Goal: Use online tool/utility: Utilize a website feature to perform a specific function

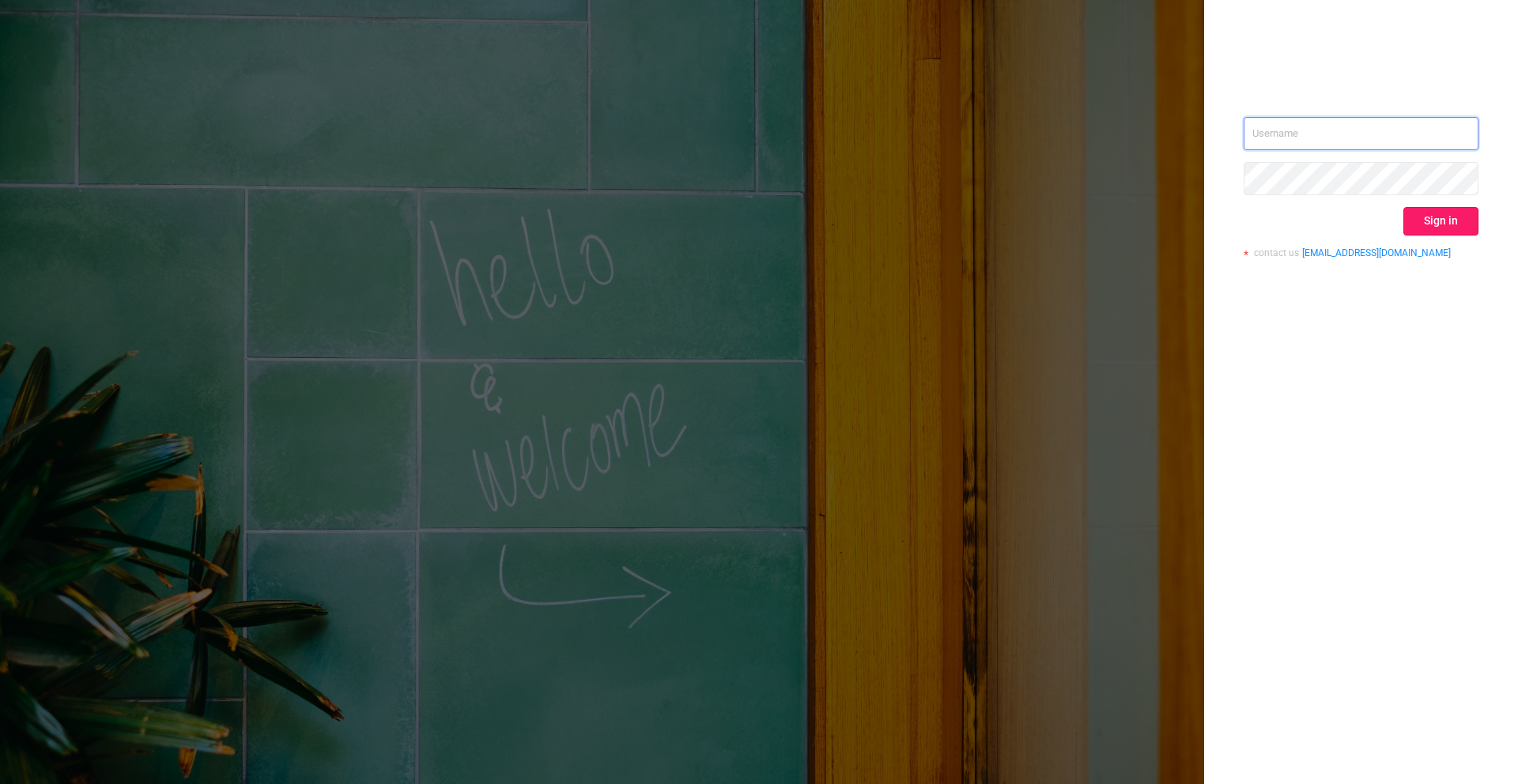
type input "[PERSON_NAME][EMAIL_ADDRESS][DOMAIN_NAME]"
click at [1450, 228] on button "Sign in" at bounding box center [1441, 221] width 75 height 28
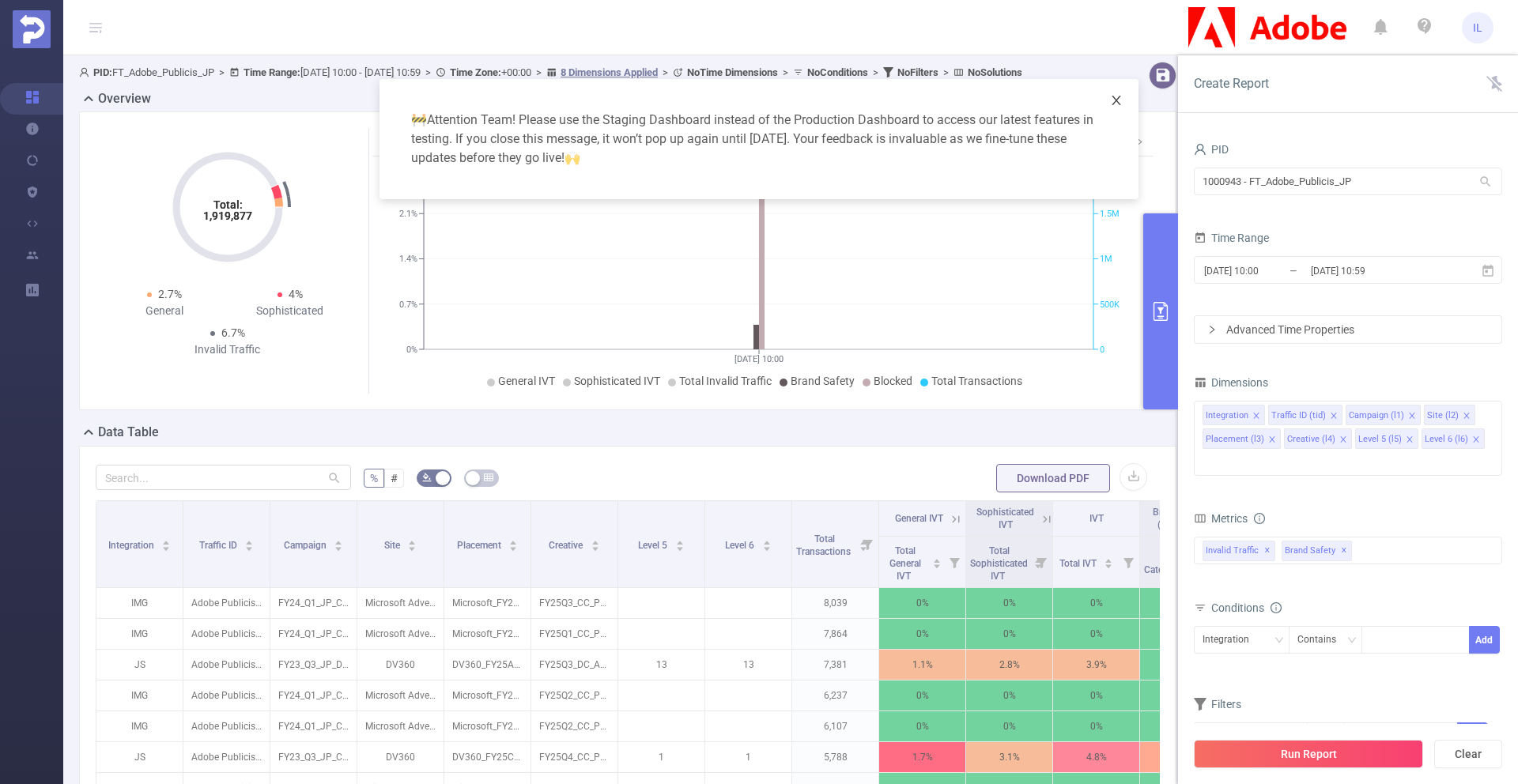
click at [1114, 94] on span "Close" at bounding box center [1116, 101] width 45 height 45
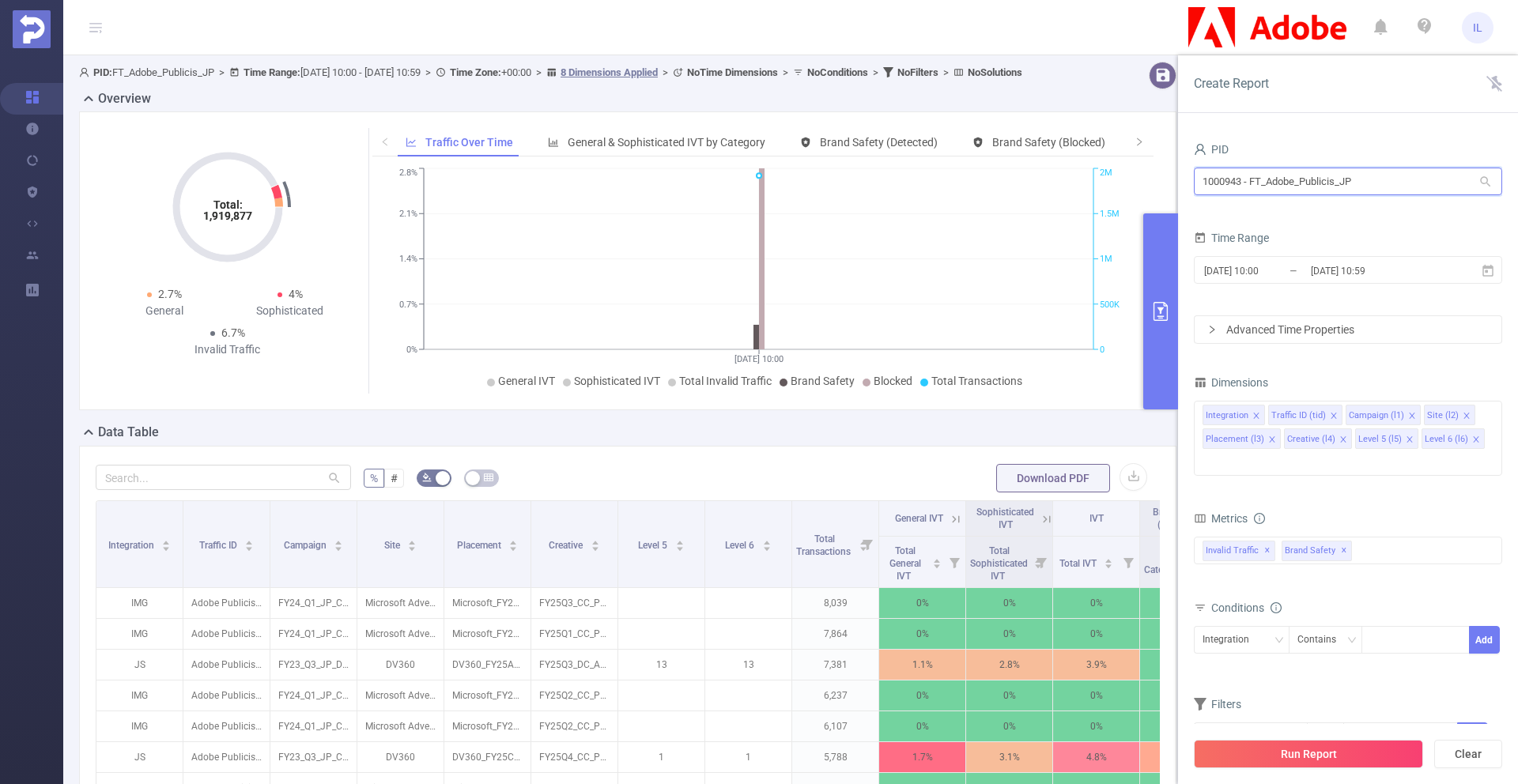
click at [1358, 179] on input "1000943 - FT_Adobe_Publicis_JP" at bounding box center [1348, 181] width 308 height 27
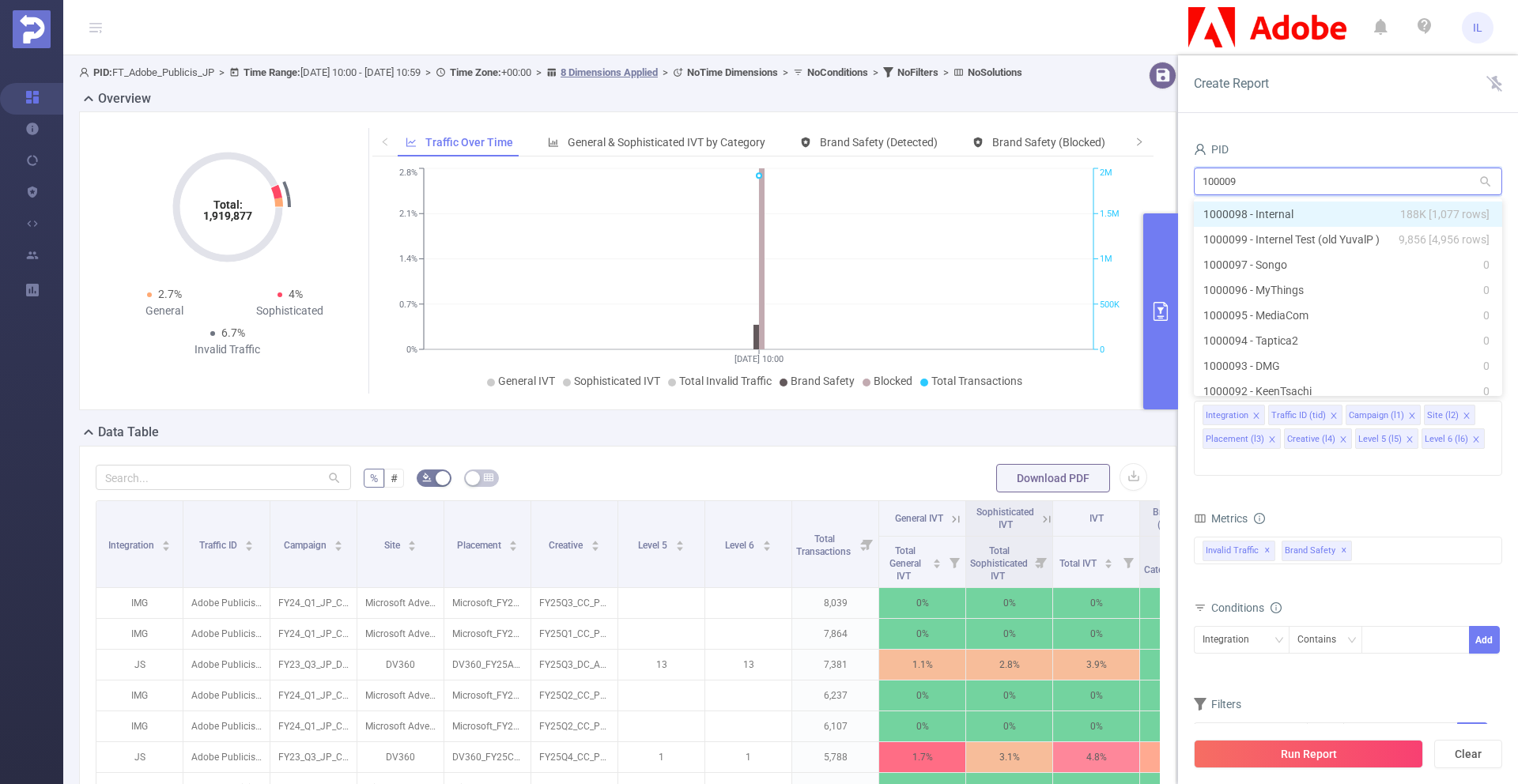
type input "1000099"
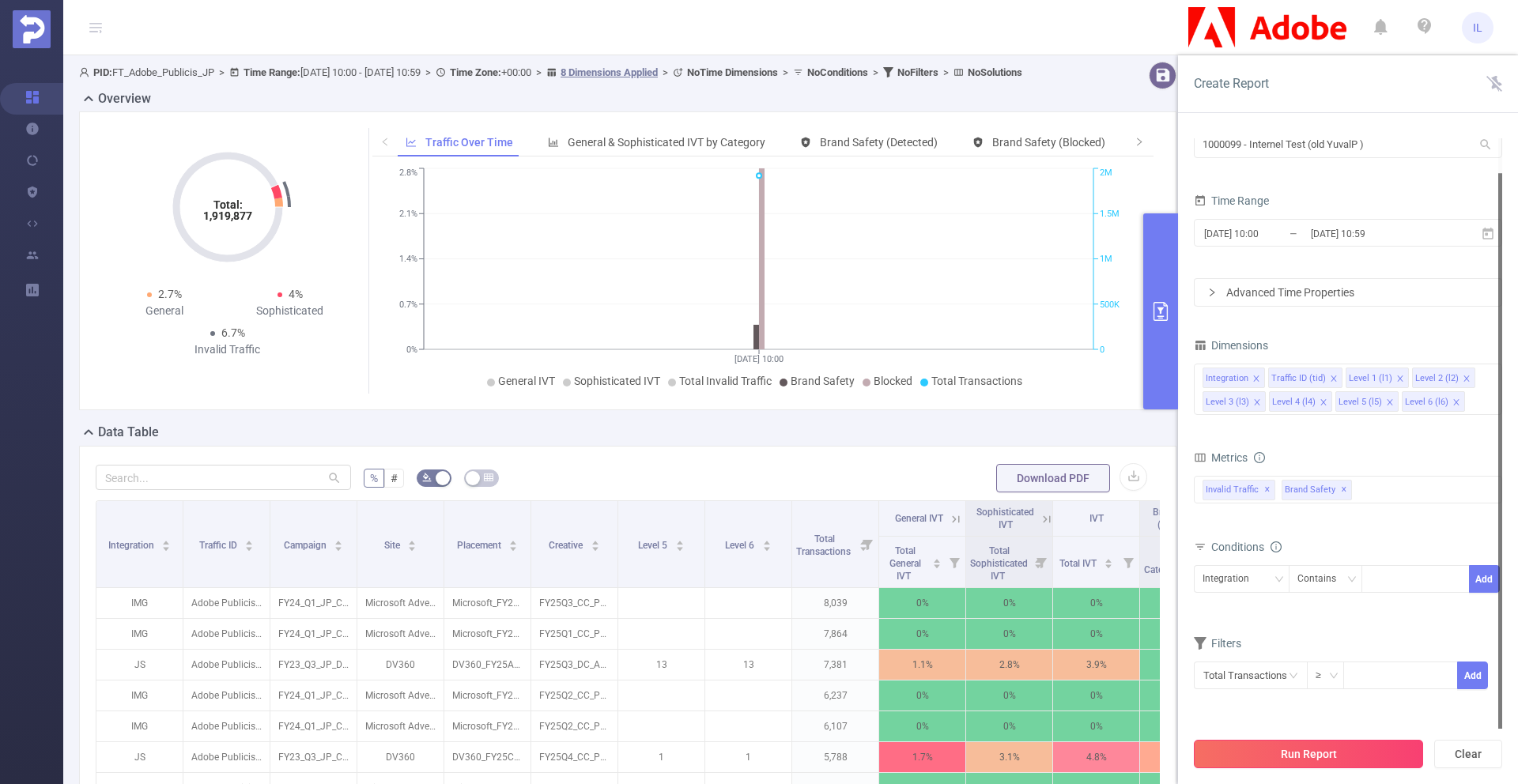
click at [1325, 749] on button "Run Report" at bounding box center [1309, 753] width 229 height 28
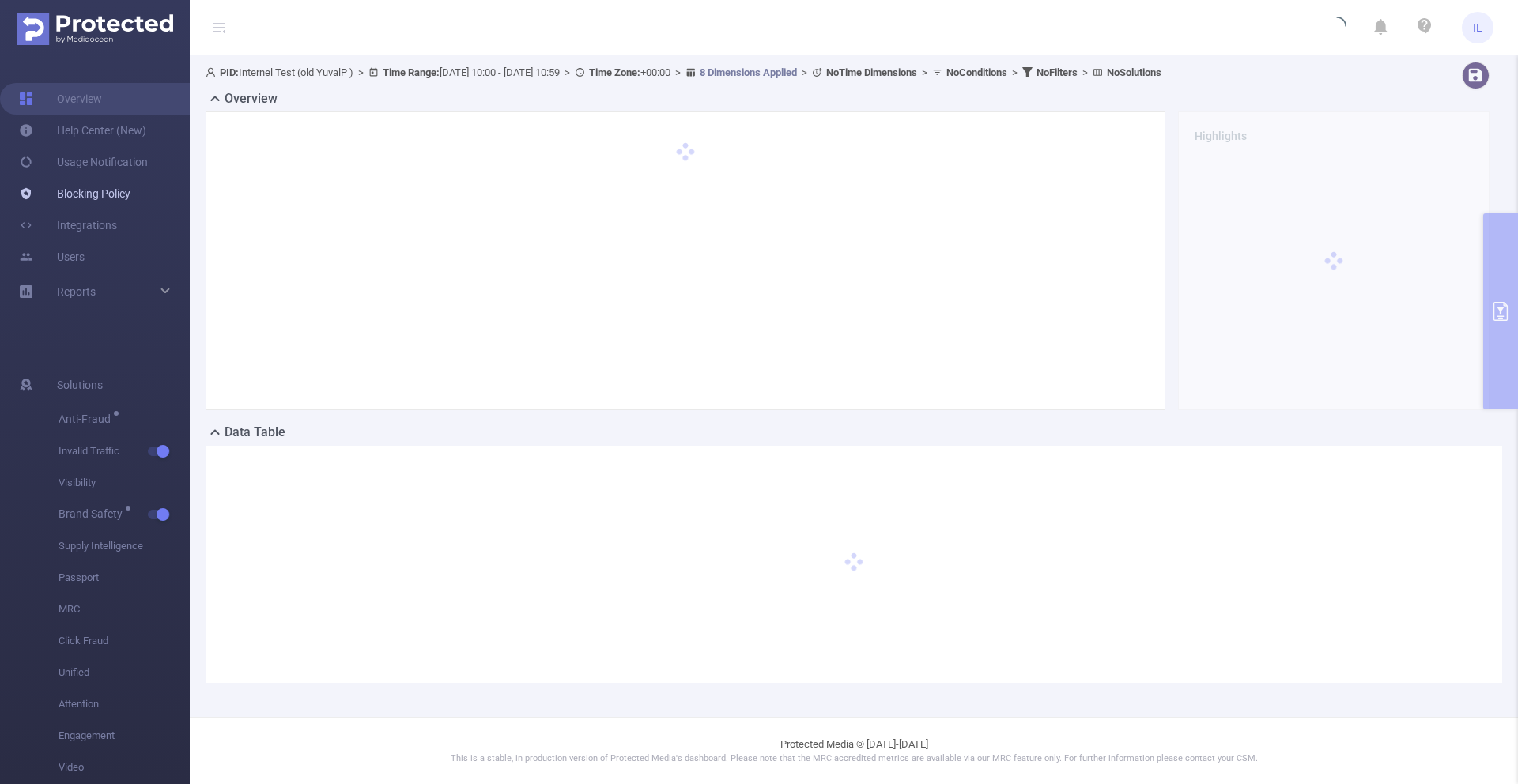
click at [77, 194] on link "Blocking Policy" at bounding box center [75, 194] width 112 height 32
